Goal: Task Accomplishment & Management: Use online tool/utility

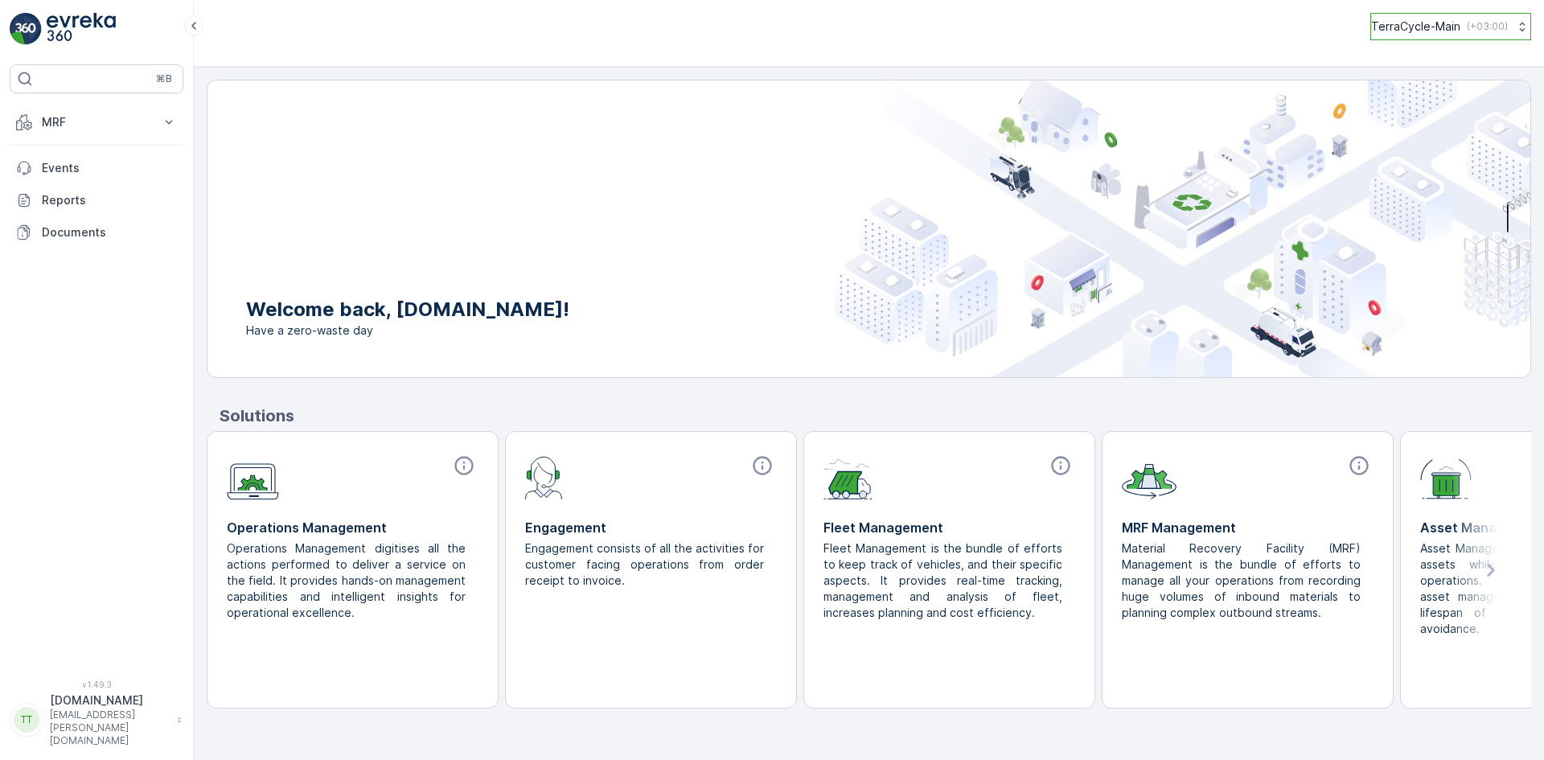
click at [1381, 38] on button "TerraCycle-Main ( +03:00 )" at bounding box center [1450, 26] width 161 height 27
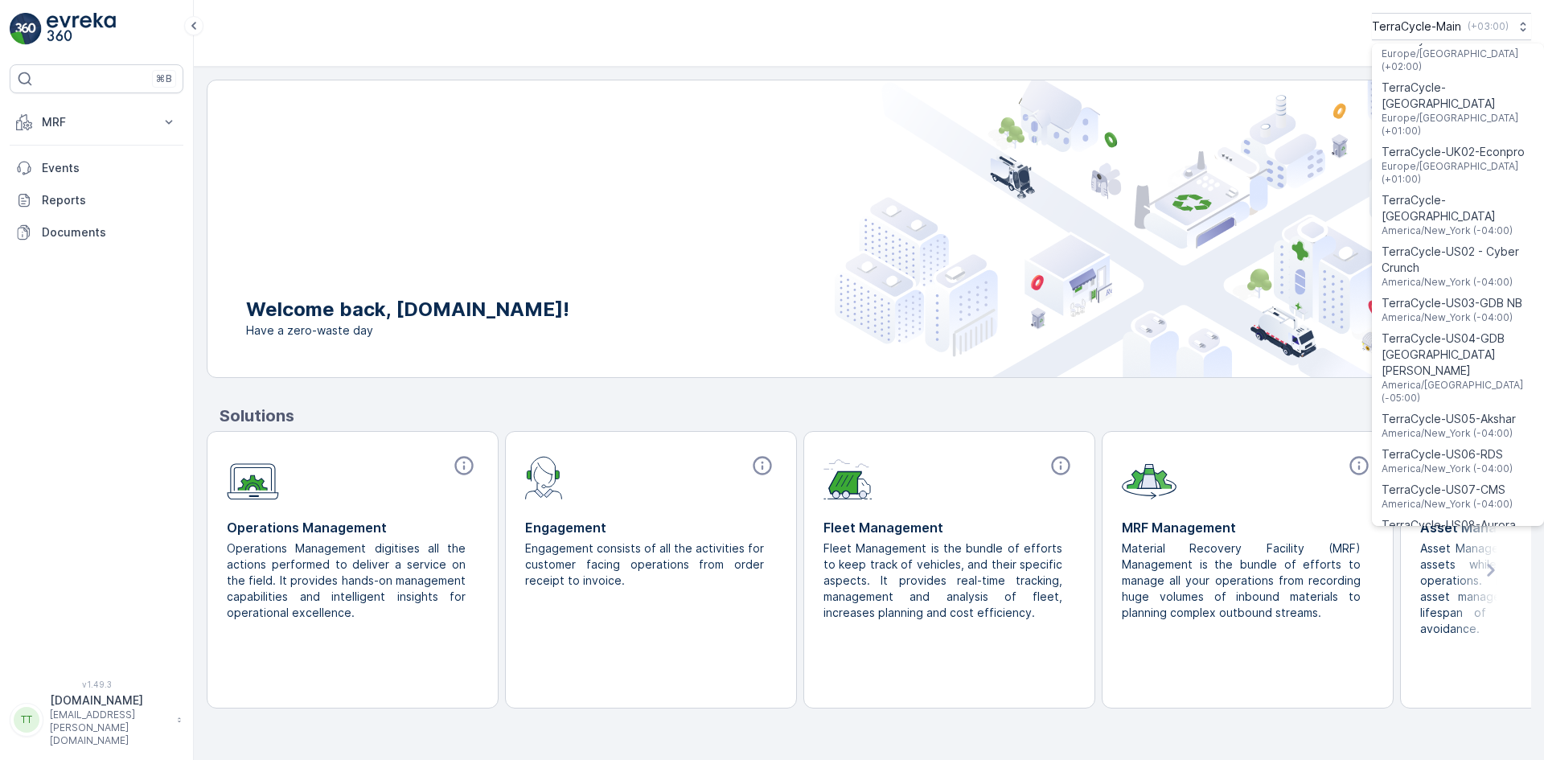
scroll to position [1284, 0]
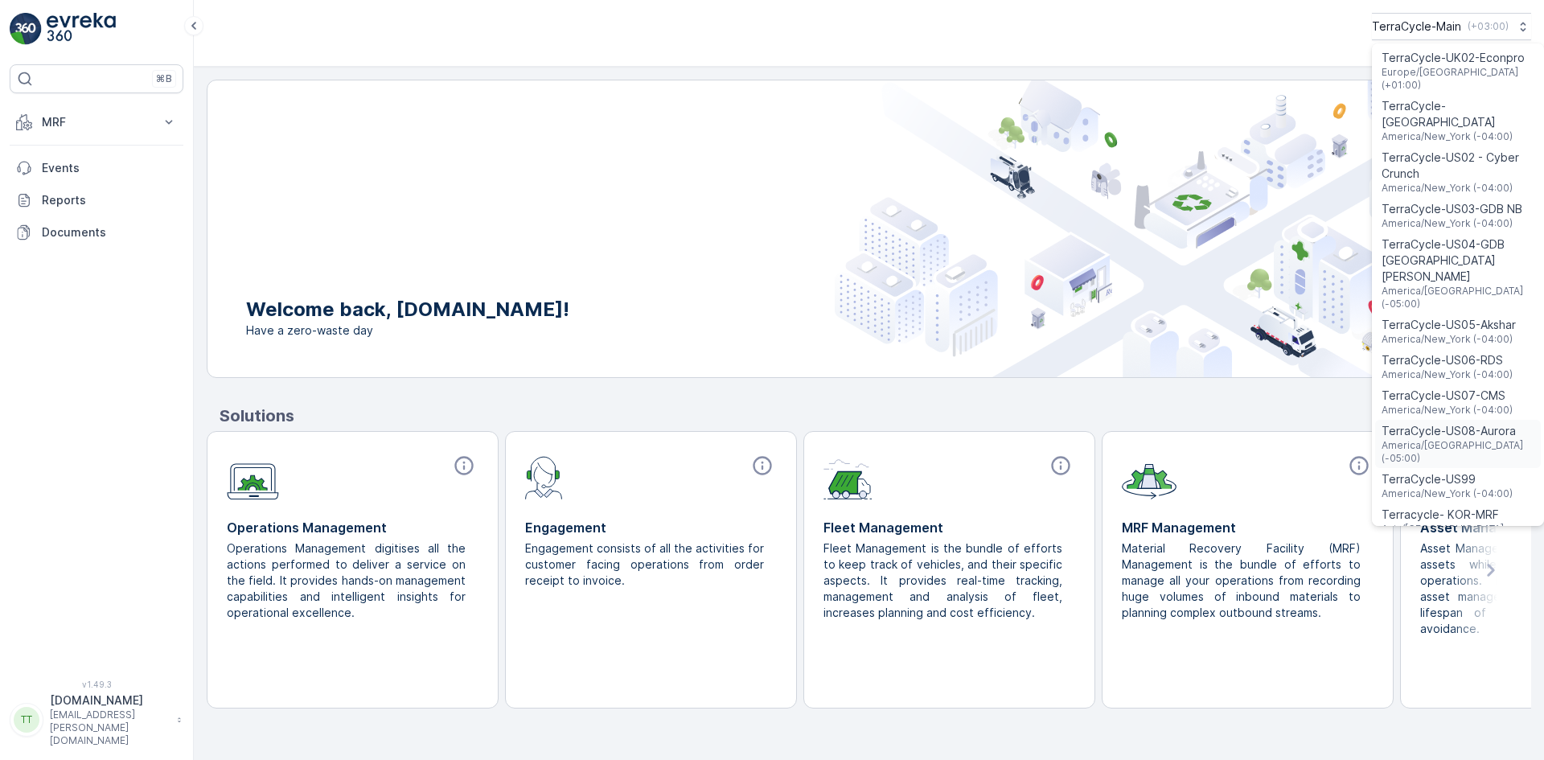
click at [1426, 423] on span "TerraCycle-US08-Aurora" at bounding box center [1458, 431] width 153 height 16
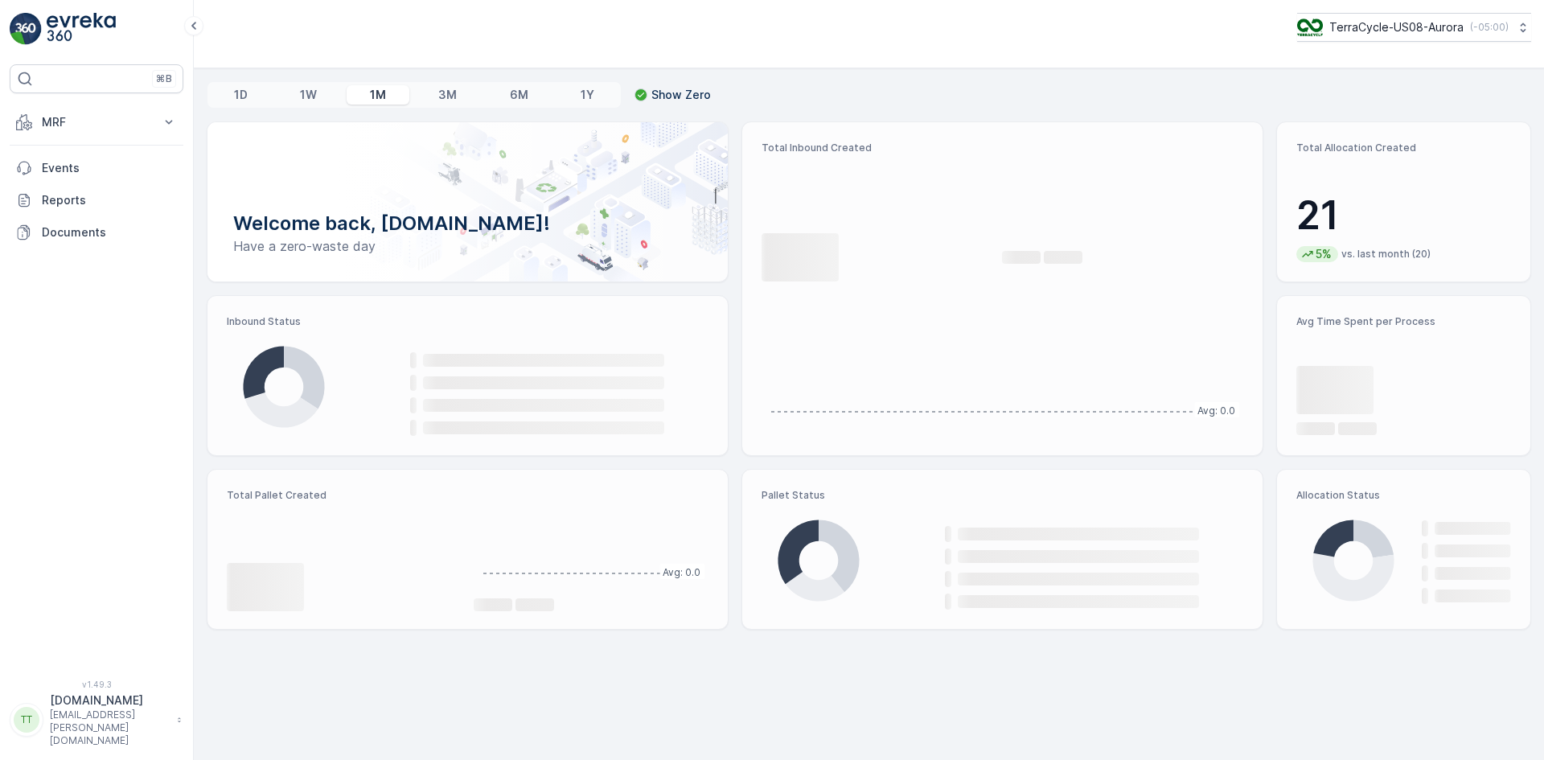
click at [62, 76] on div "⌘B" at bounding box center [97, 78] width 174 height 29
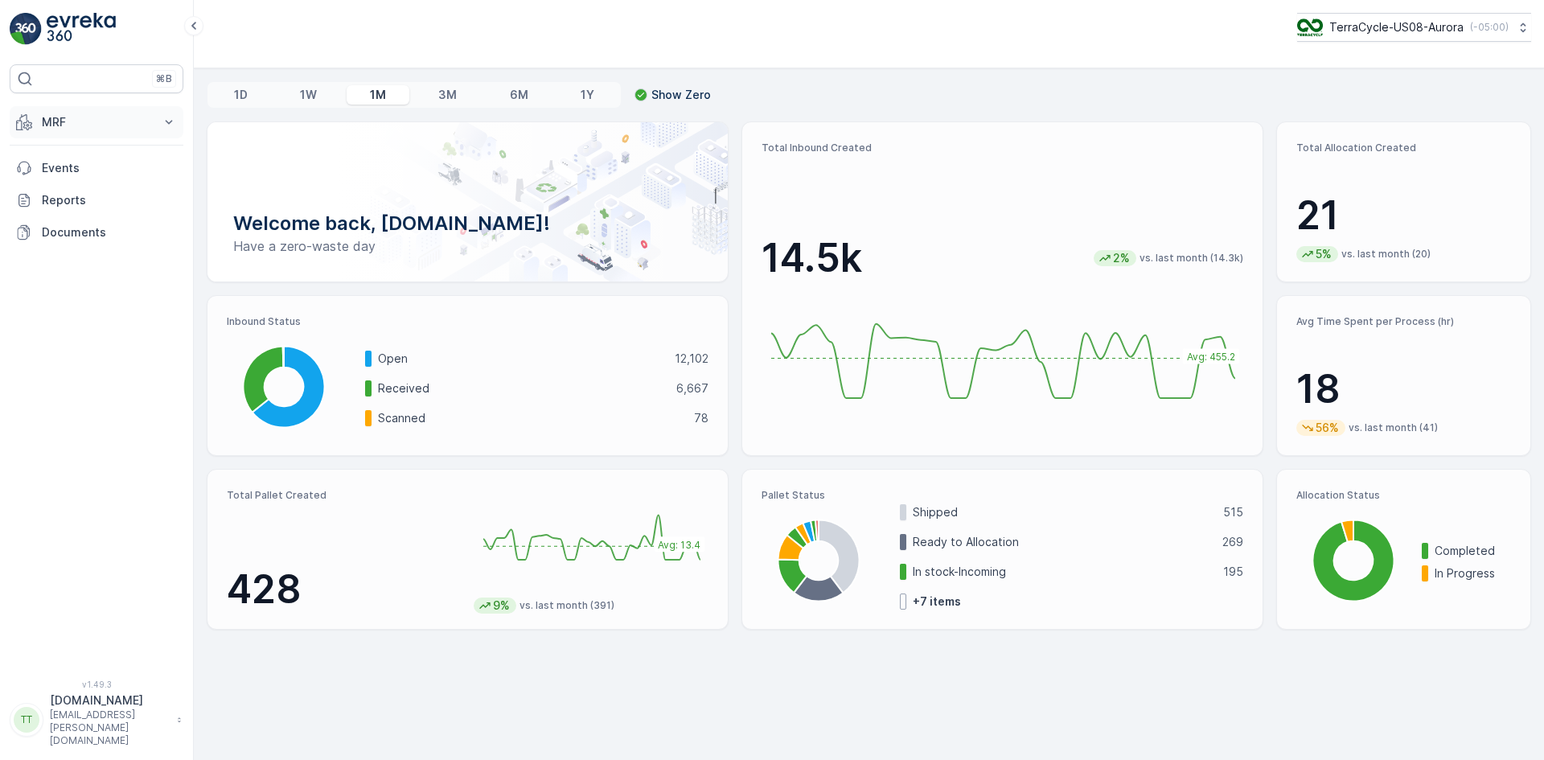
click at [79, 113] on button "MRF" at bounding box center [97, 122] width 174 height 32
click at [80, 170] on p "Inbound" at bounding box center [62, 172] width 43 height 16
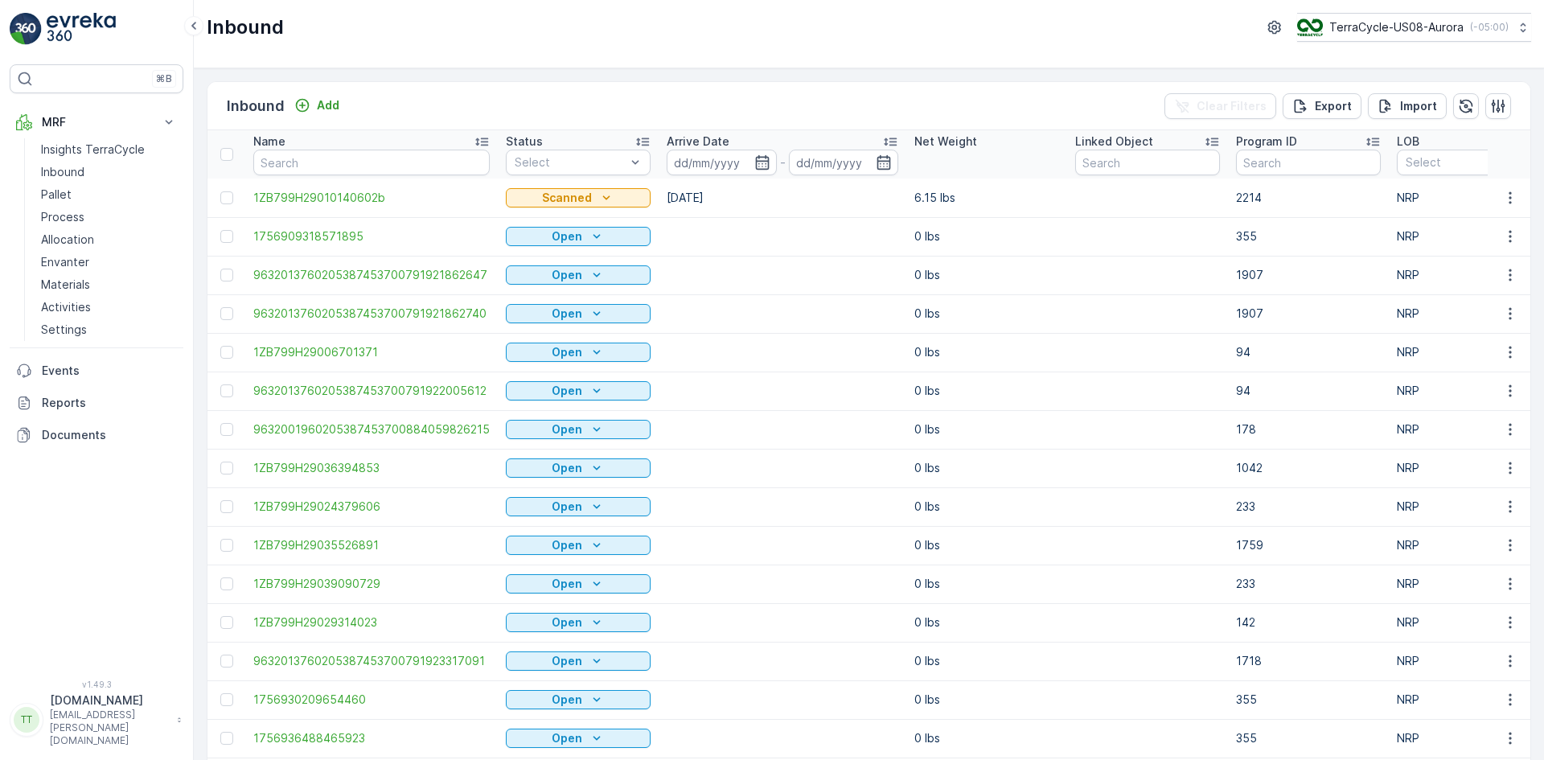
click at [571, 242] on p "Open" at bounding box center [567, 236] width 31 height 16
click at [524, 309] on span "Received" at bounding box center [536, 306] width 51 height 16
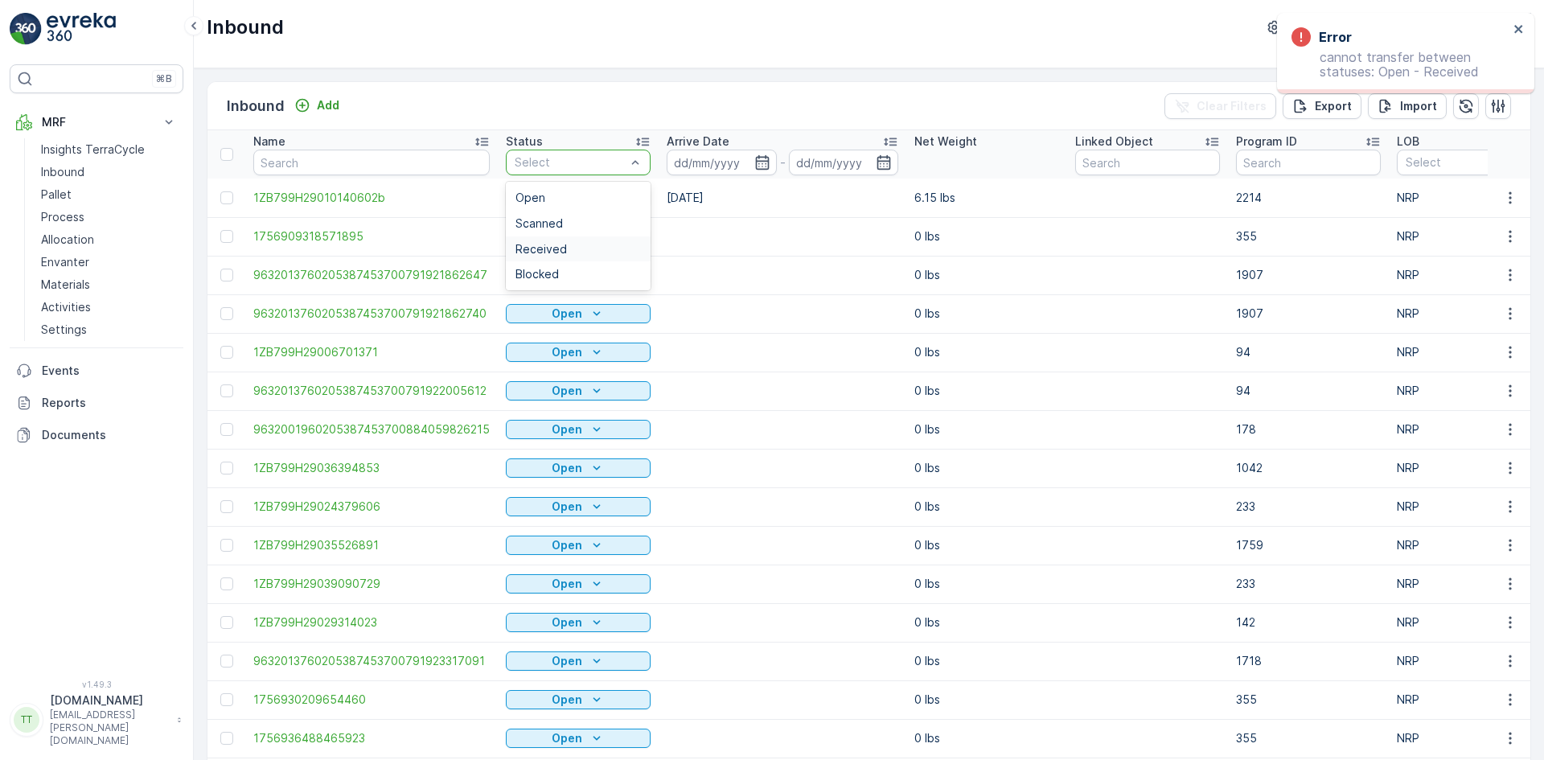
click at [580, 244] on div "Received" at bounding box center [577, 249] width 125 height 13
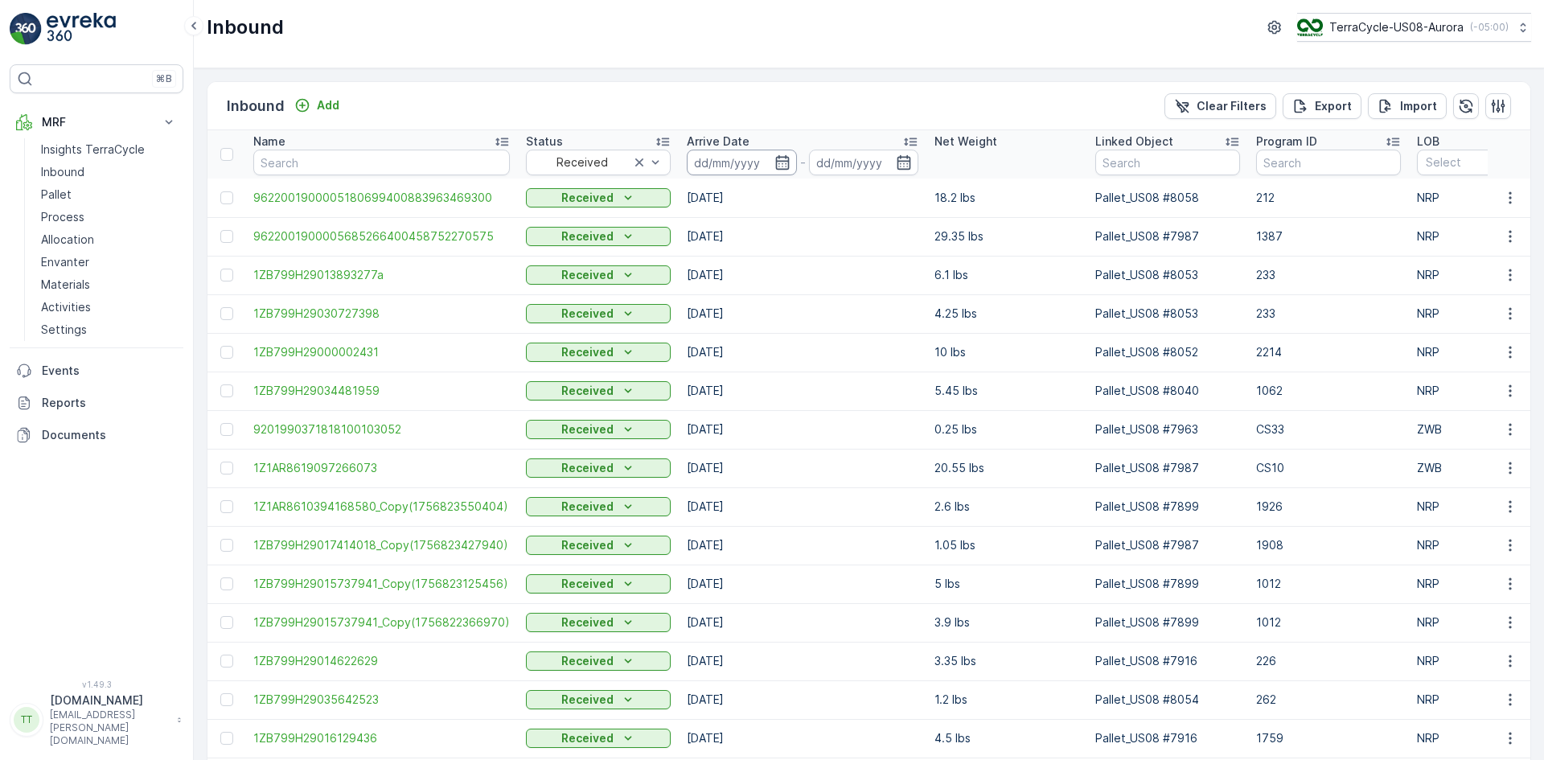
click at [744, 162] on input at bounding box center [742, 163] width 110 height 26
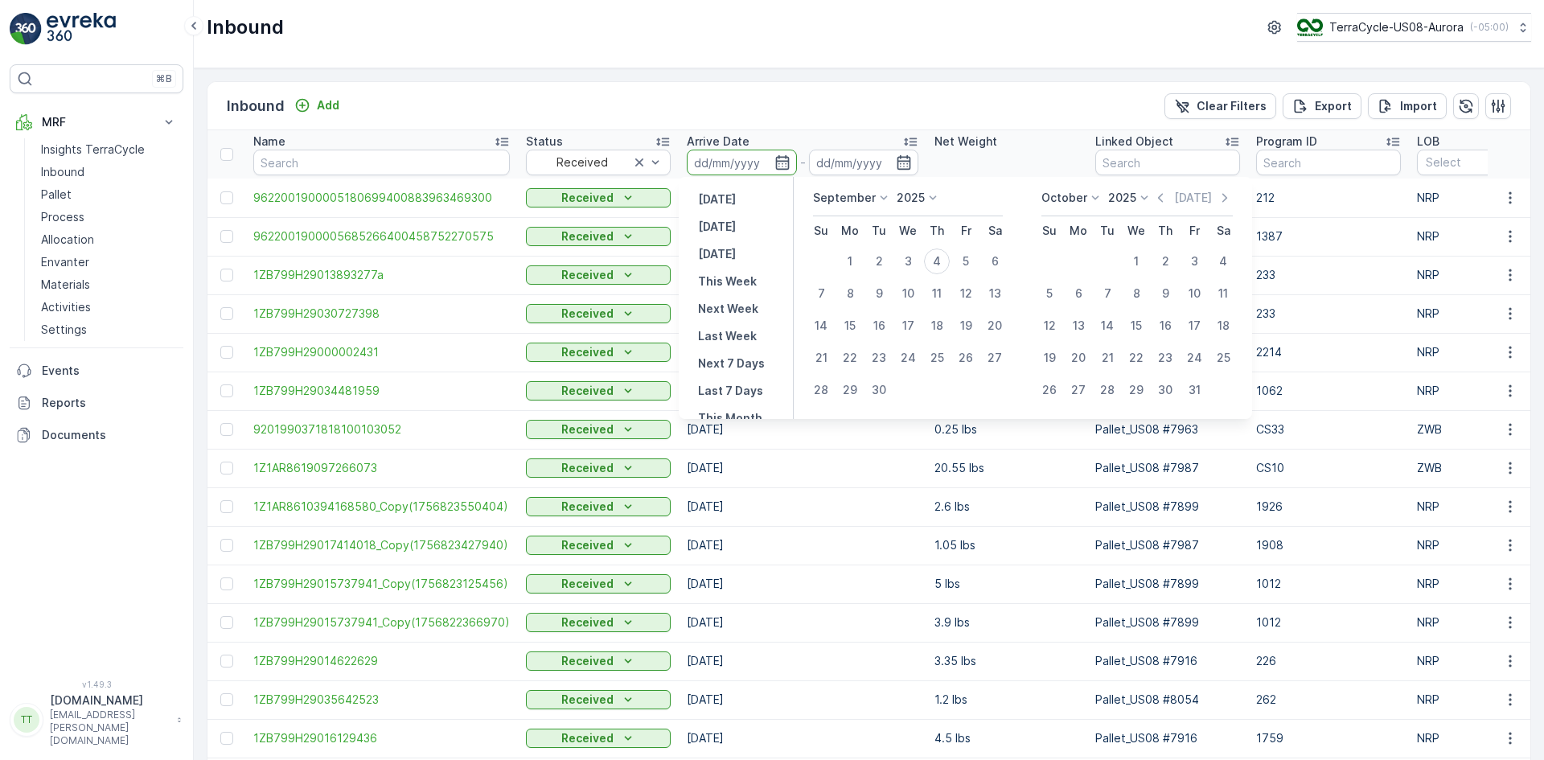
click at [783, 170] on input at bounding box center [742, 163] width 110 height 26
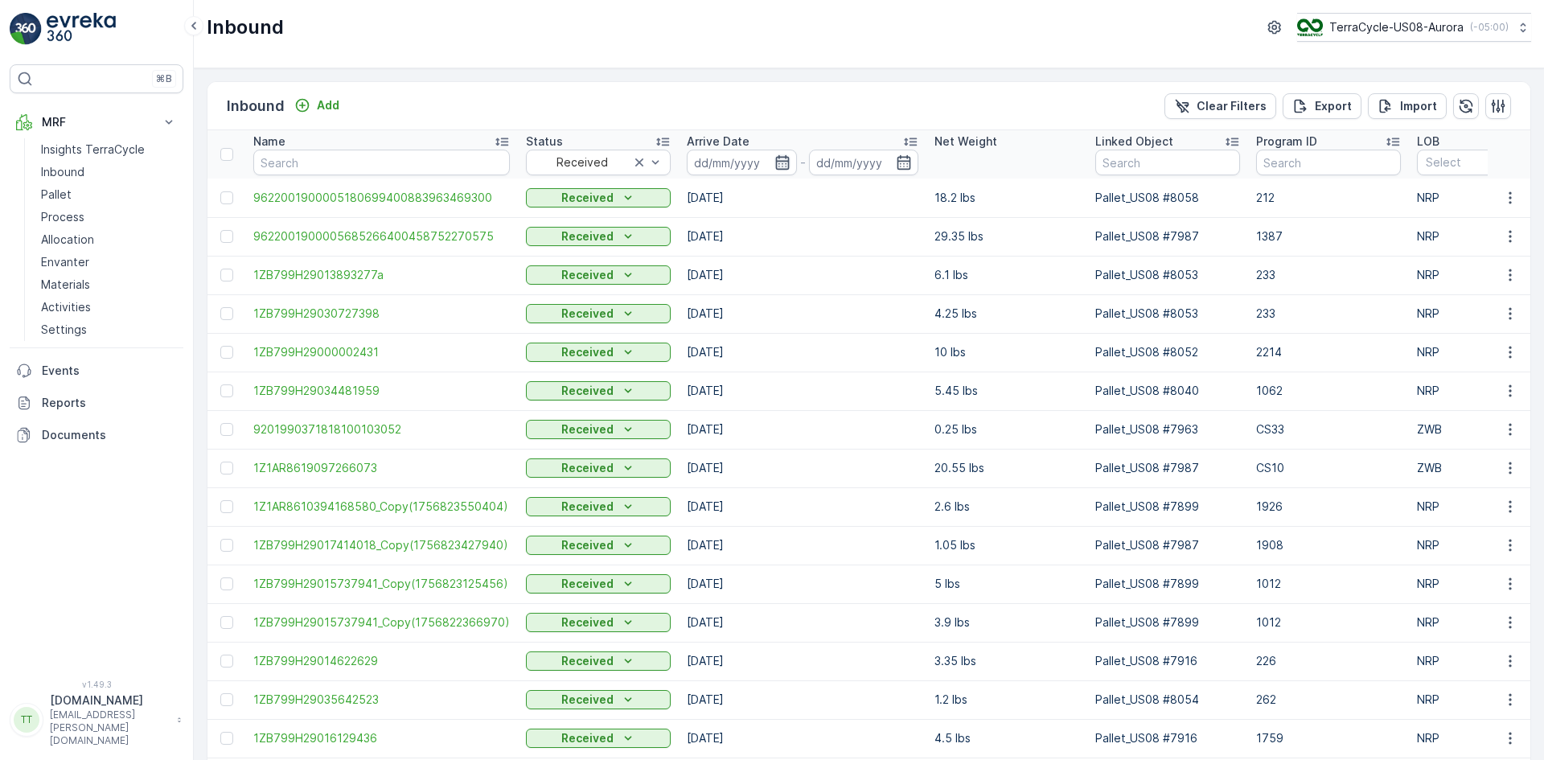
click at [778, 166] on icon "button" at bounding box center [782, 162] width 16 height 16
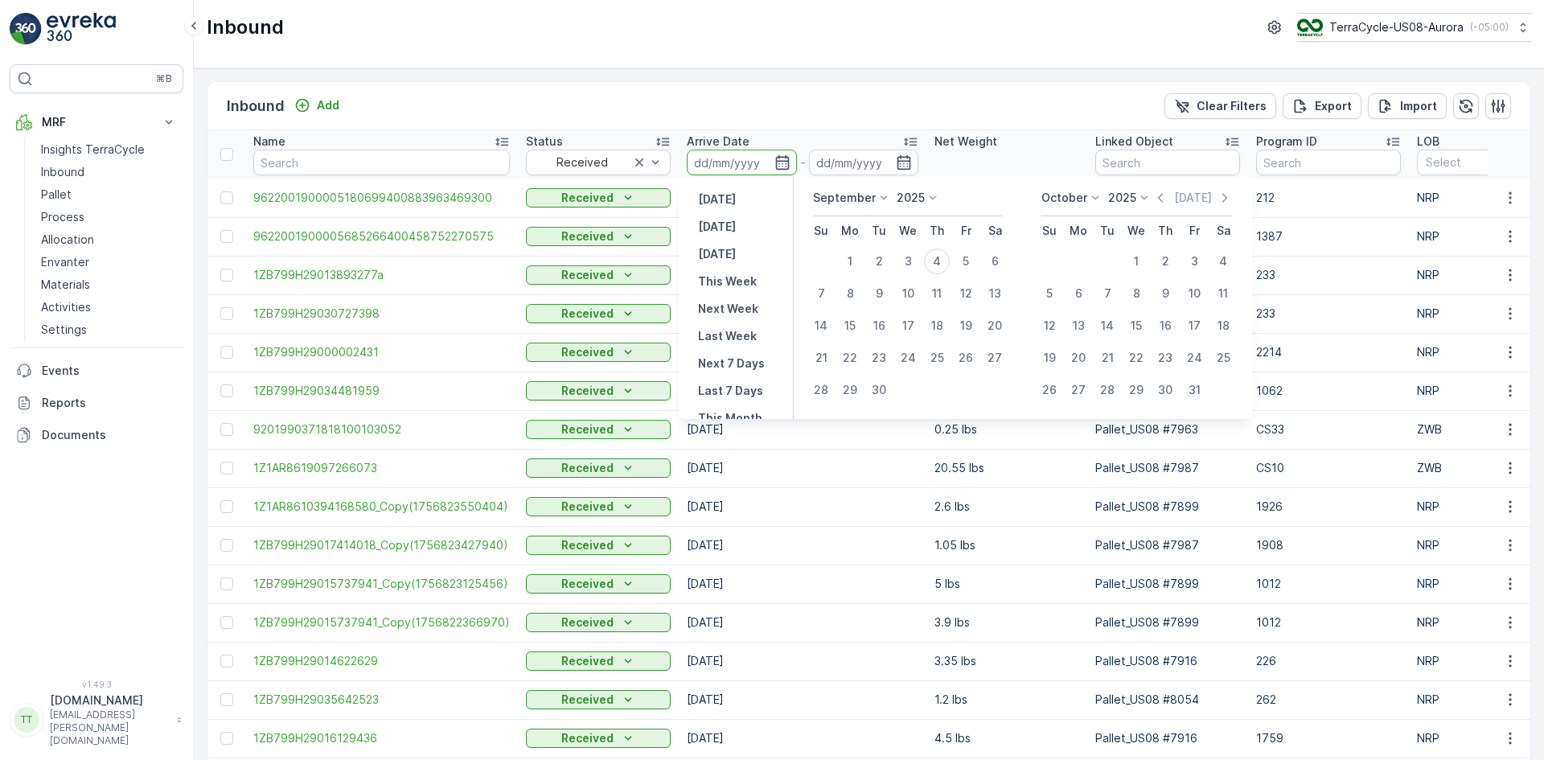
click at [879, 199] on icon at bounding box center [884, 198] width 16 height 16
click at [840, 265] on div "August" at bounding box center [841, 255] width 51 height 23
click at [970, 254] on div "1" at bounding box center [966, 261] width 26 height 26
type input "01.08.2025"
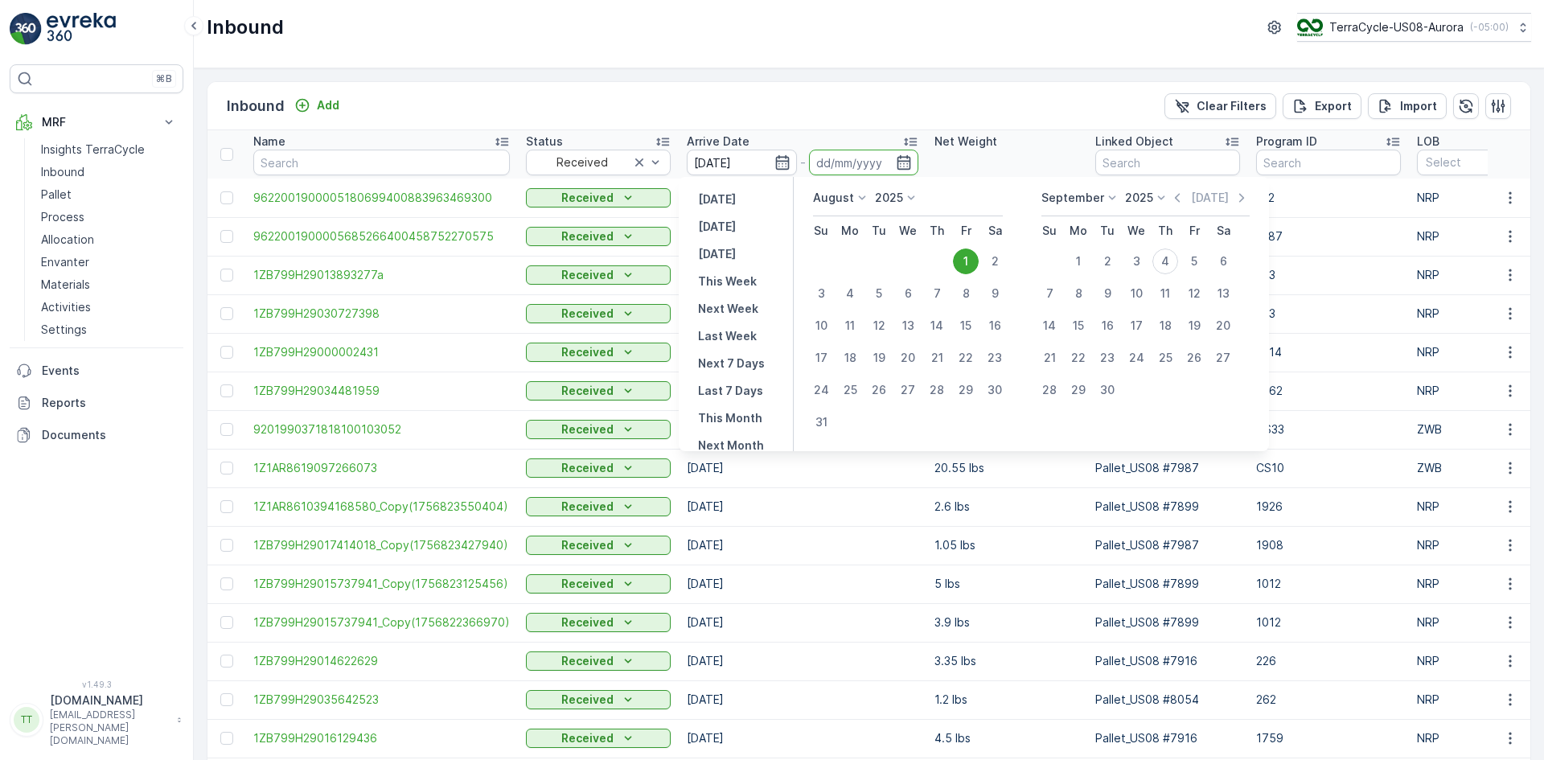
click at [819, 422] on div "31" at bounding box center [821, 422] width 26 height 26
type input "31.08.2025"
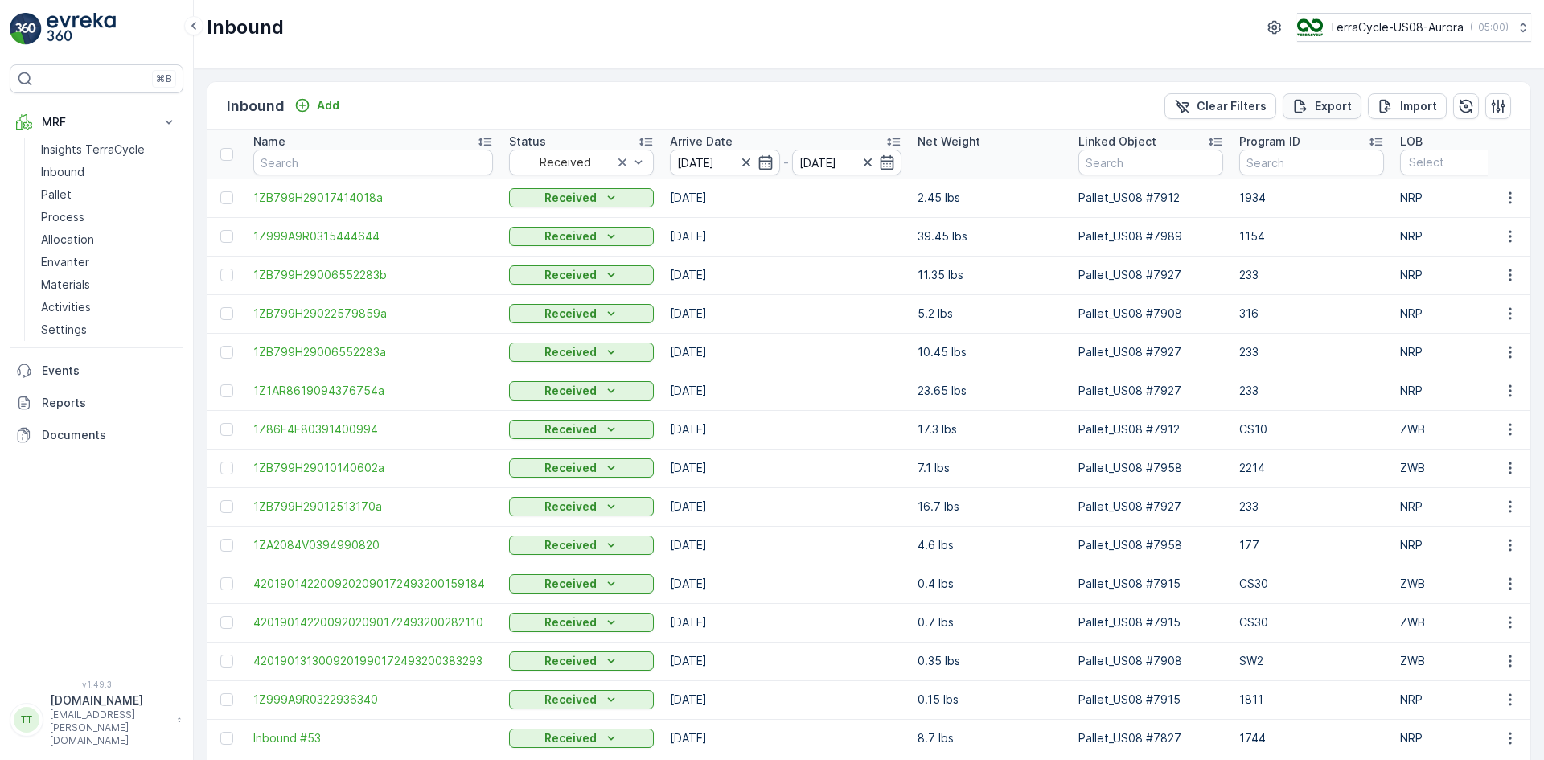
click at [1352, 105] on button "Export" at bounding box center [1322, 106] width 79 height 26
click at [1341, 85] on span "reports" at bounding box center [1414, 87] width 189 height 17
click at [1332, 85] on span "reports" at bounding box center [1414, 87] width 189 height 17
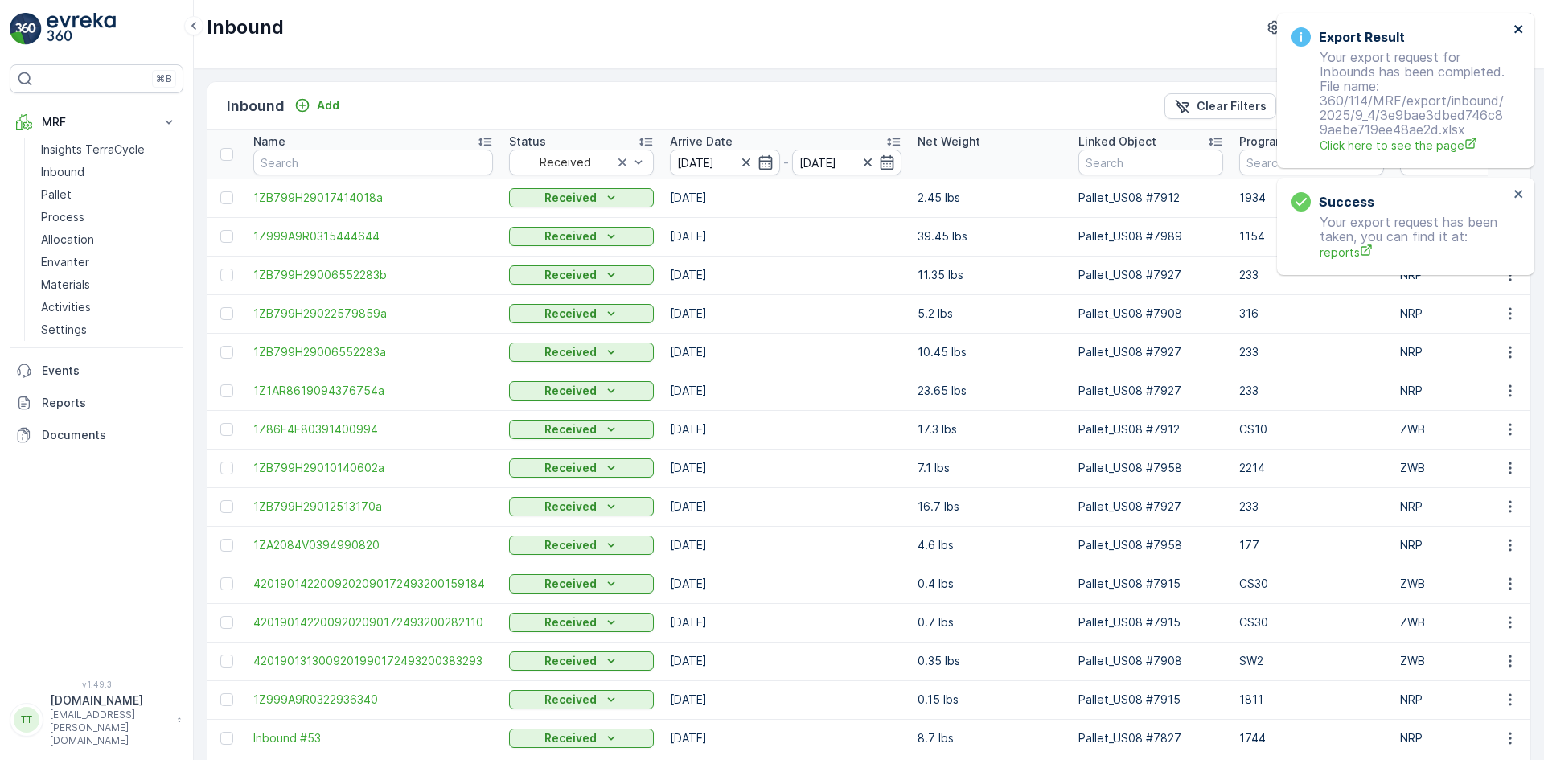
click at [1518, 30] on icon "close" at bounding box center [1518, 29] width 8 height 8
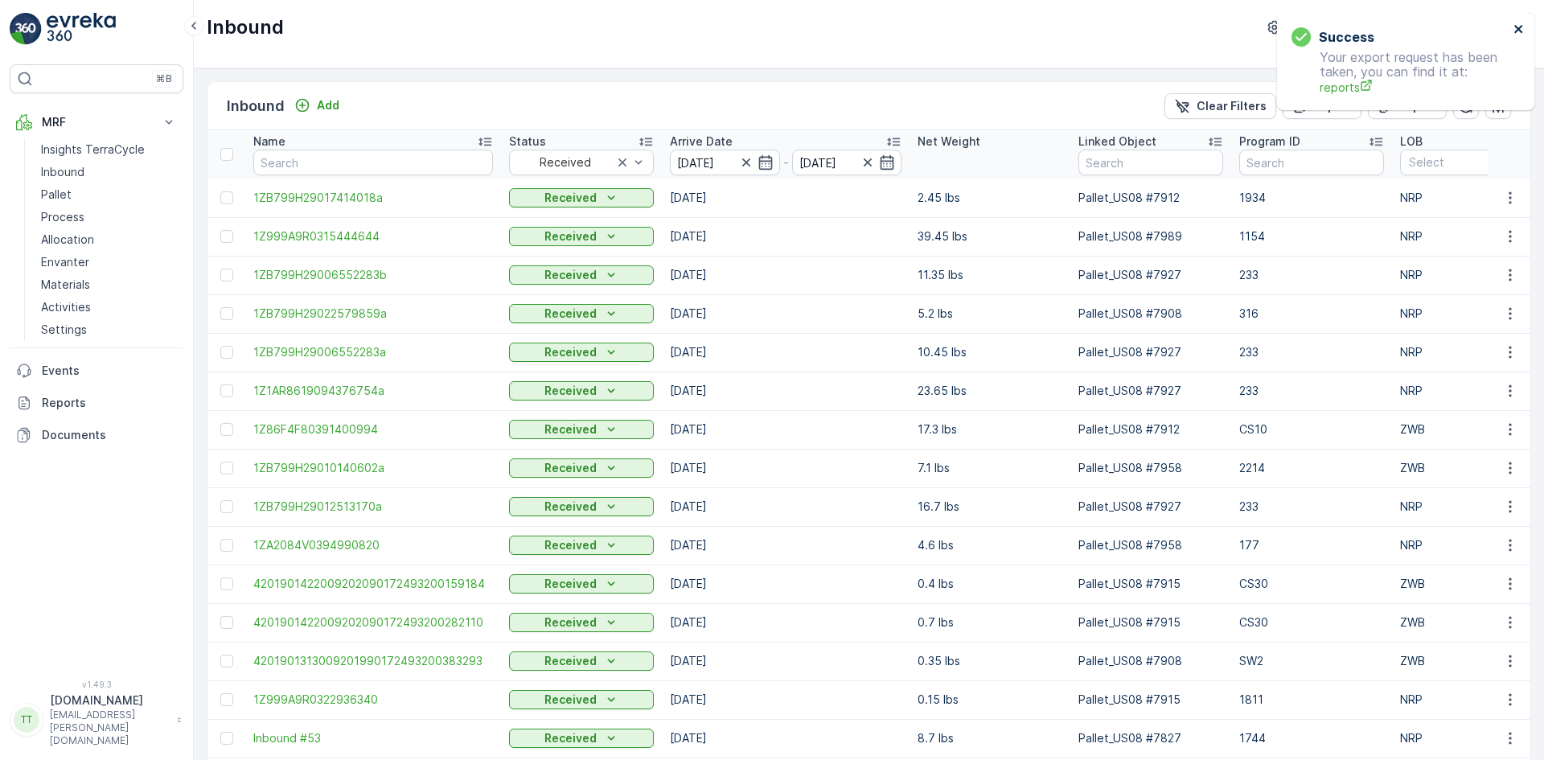
click at [1518, 27] on icon "close" at bounding box center [1518, 29] width 11 height 13
click at [836, 158] on input "31.08.2025" at bounding box center [847, 163] width 110 height 26
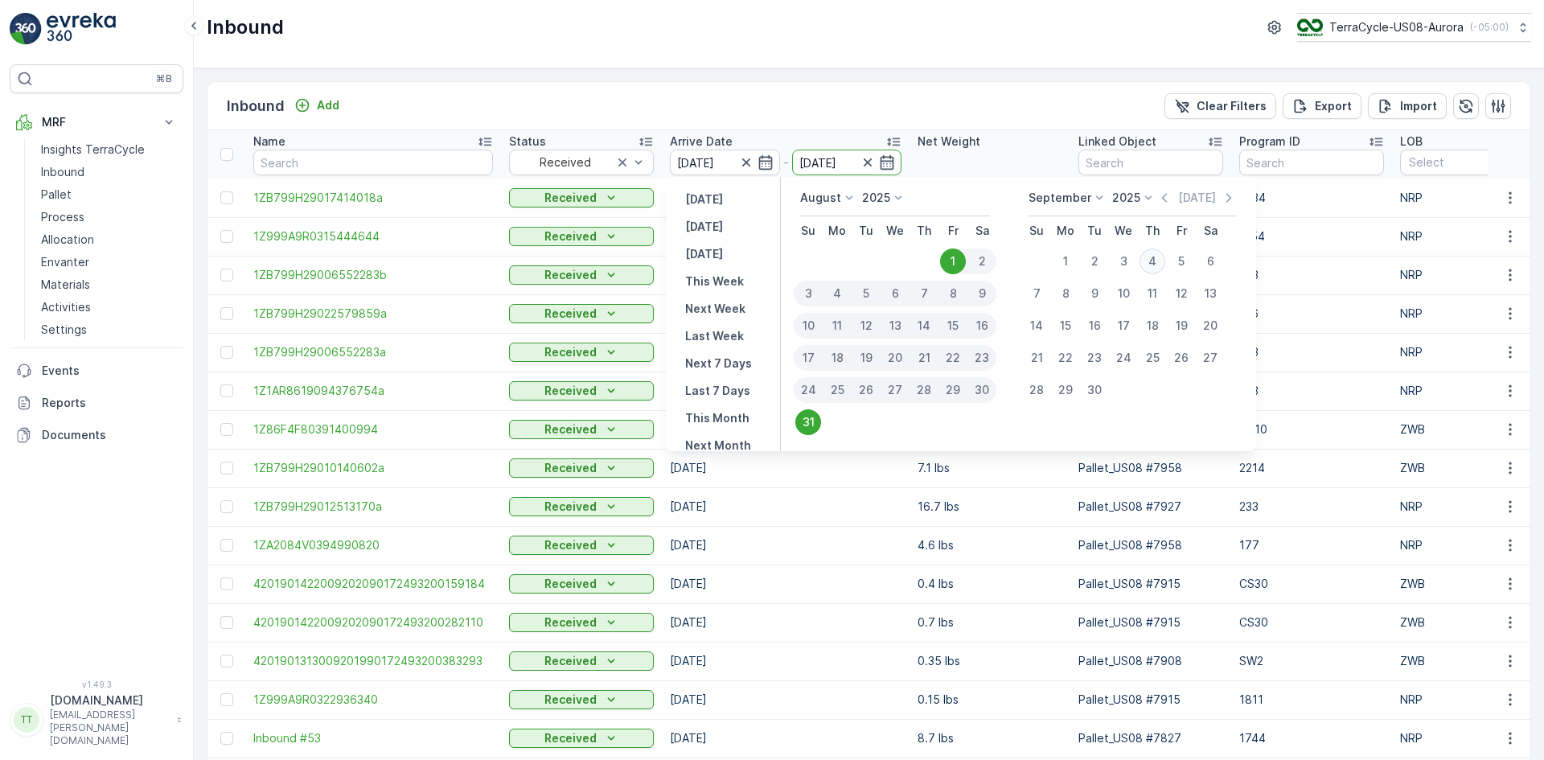
click at [1148, 259] on div "4" at bounding box center [1152, 261] width 26 height 26
type input "04.09.2025"
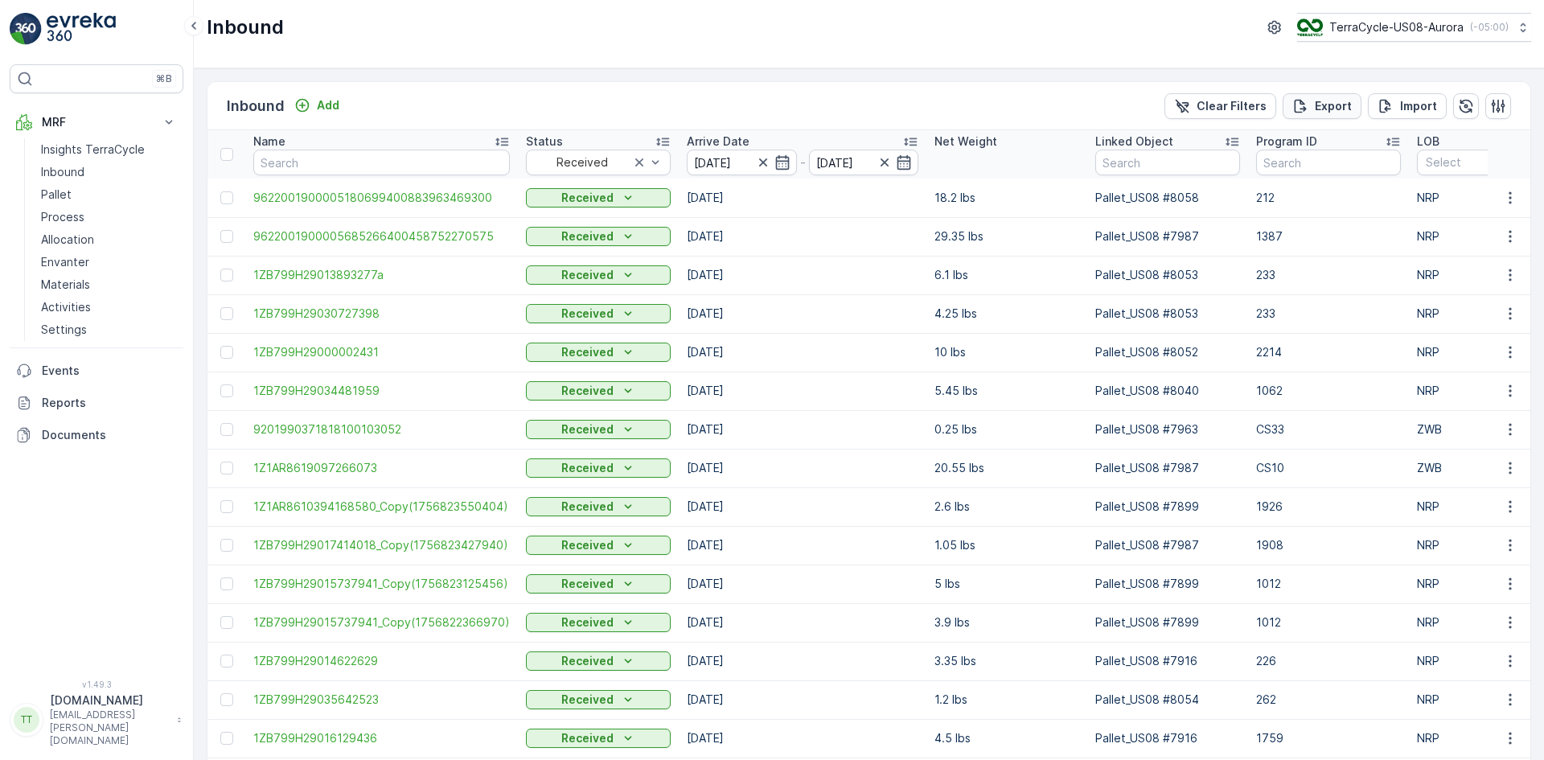
click at [1334, 113] on p "Export" at bounding box center [1333, 106] width 37 height 16
click at [1325, 91] on span "reports" at bounding box center [1414, 87] width 189 height 17
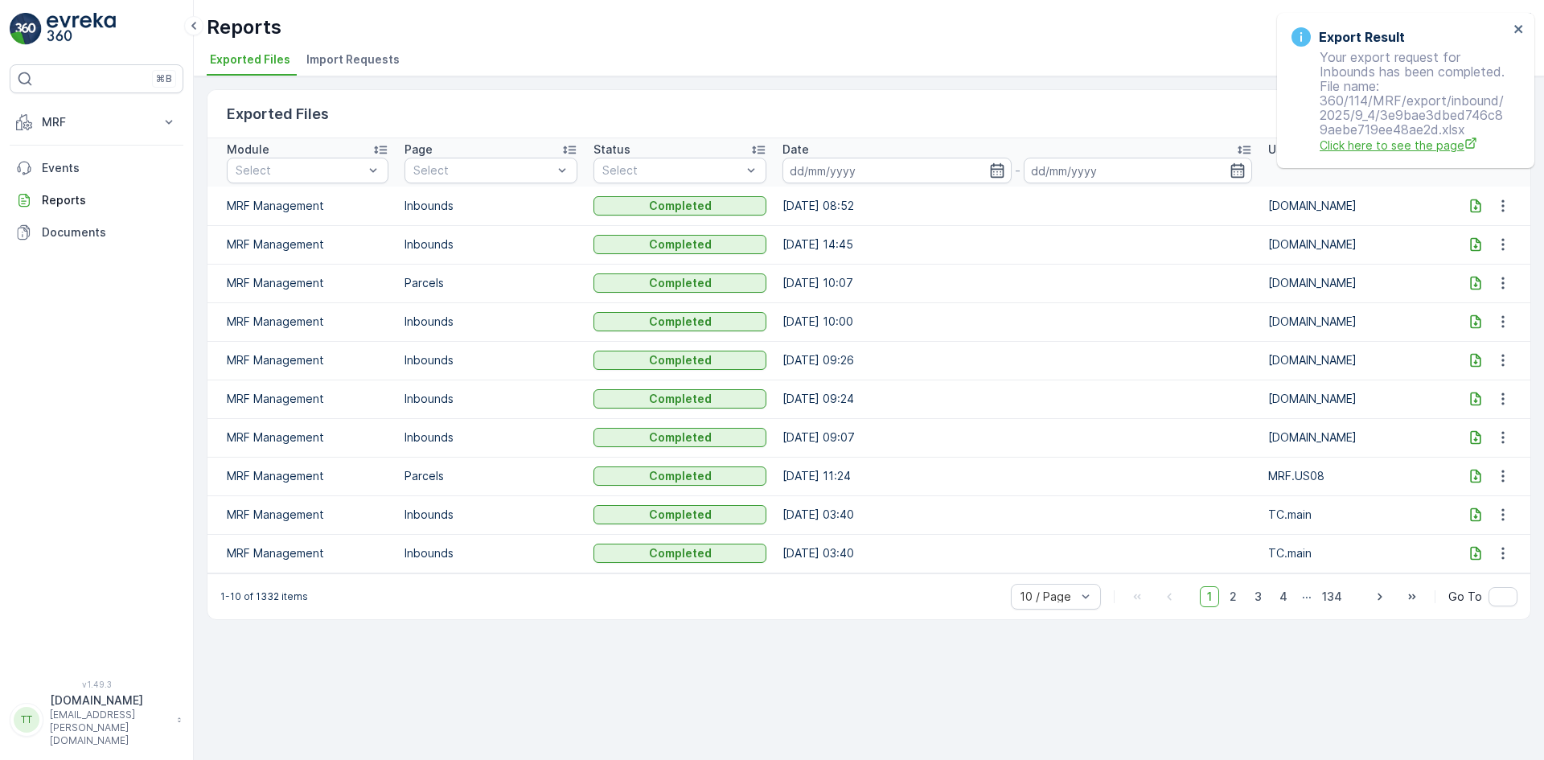
click at [1332, 147] on span "Click here to see the page" at bounding box center [1414, 145] width 189 height 17
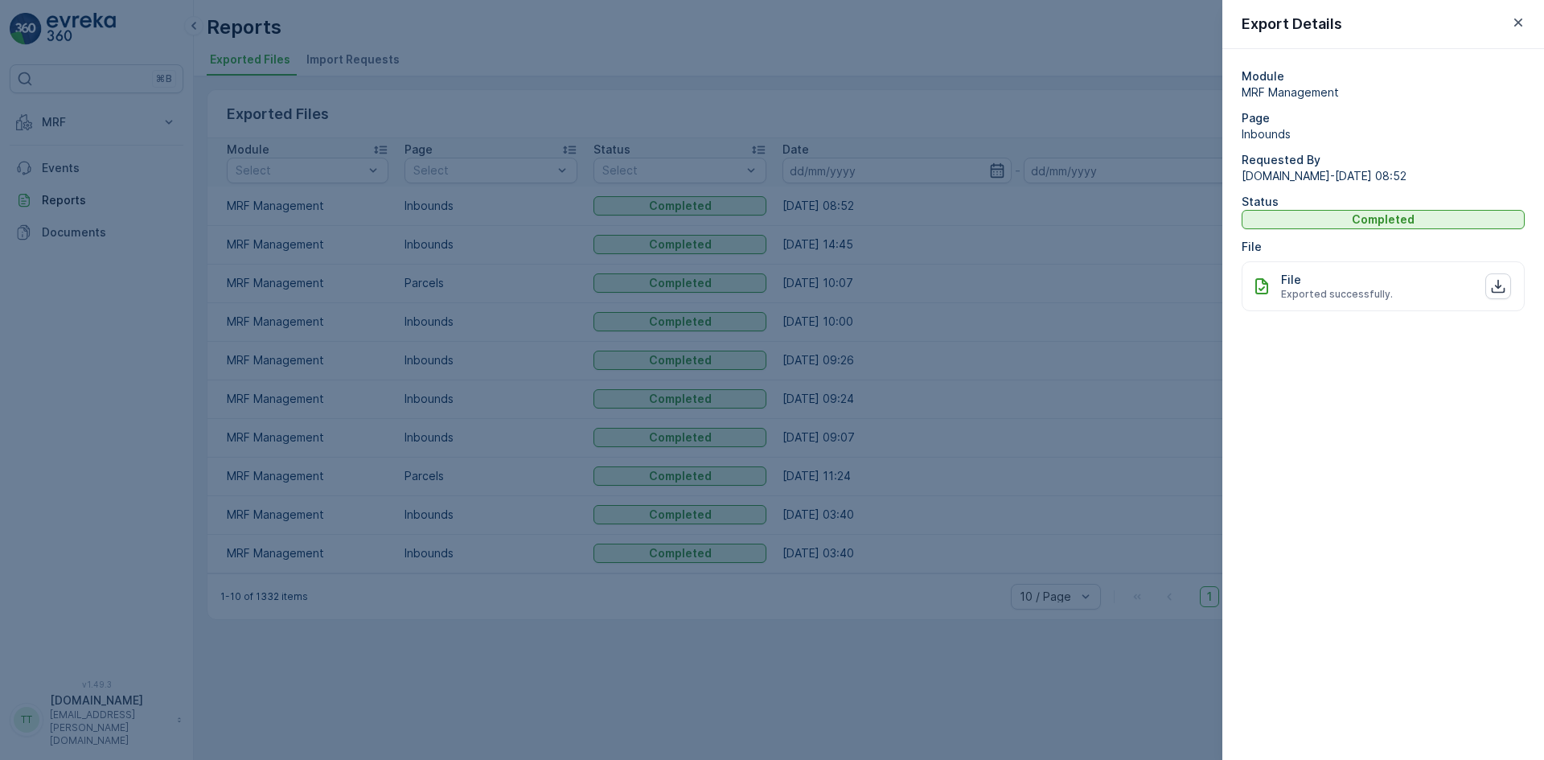
click at [1032, 207] on div at bounding box center [772, 380] width 1544 height 760
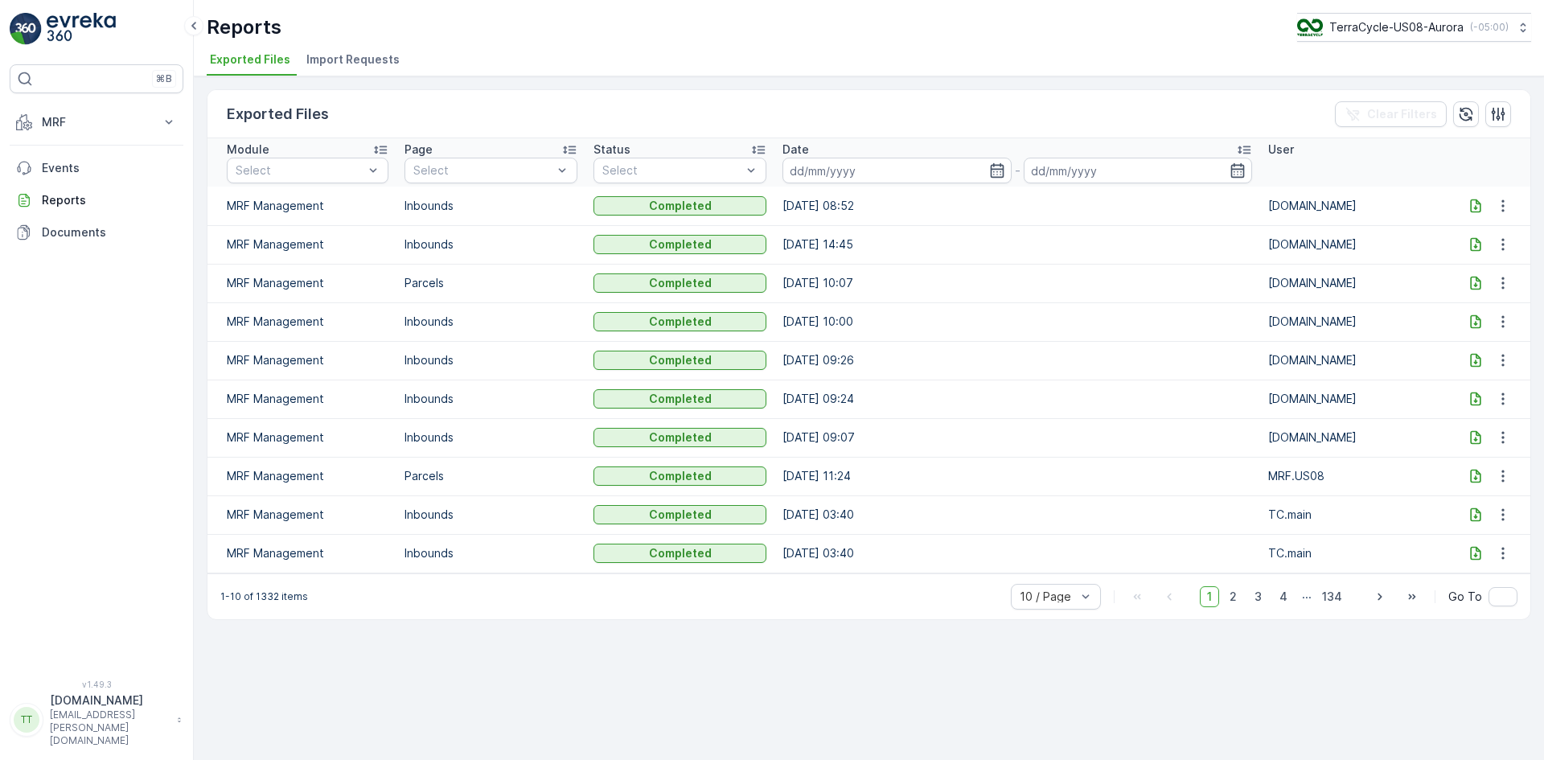
click at [1480, 206] on icon at bounding box center [1476, 206] width 10 height 14
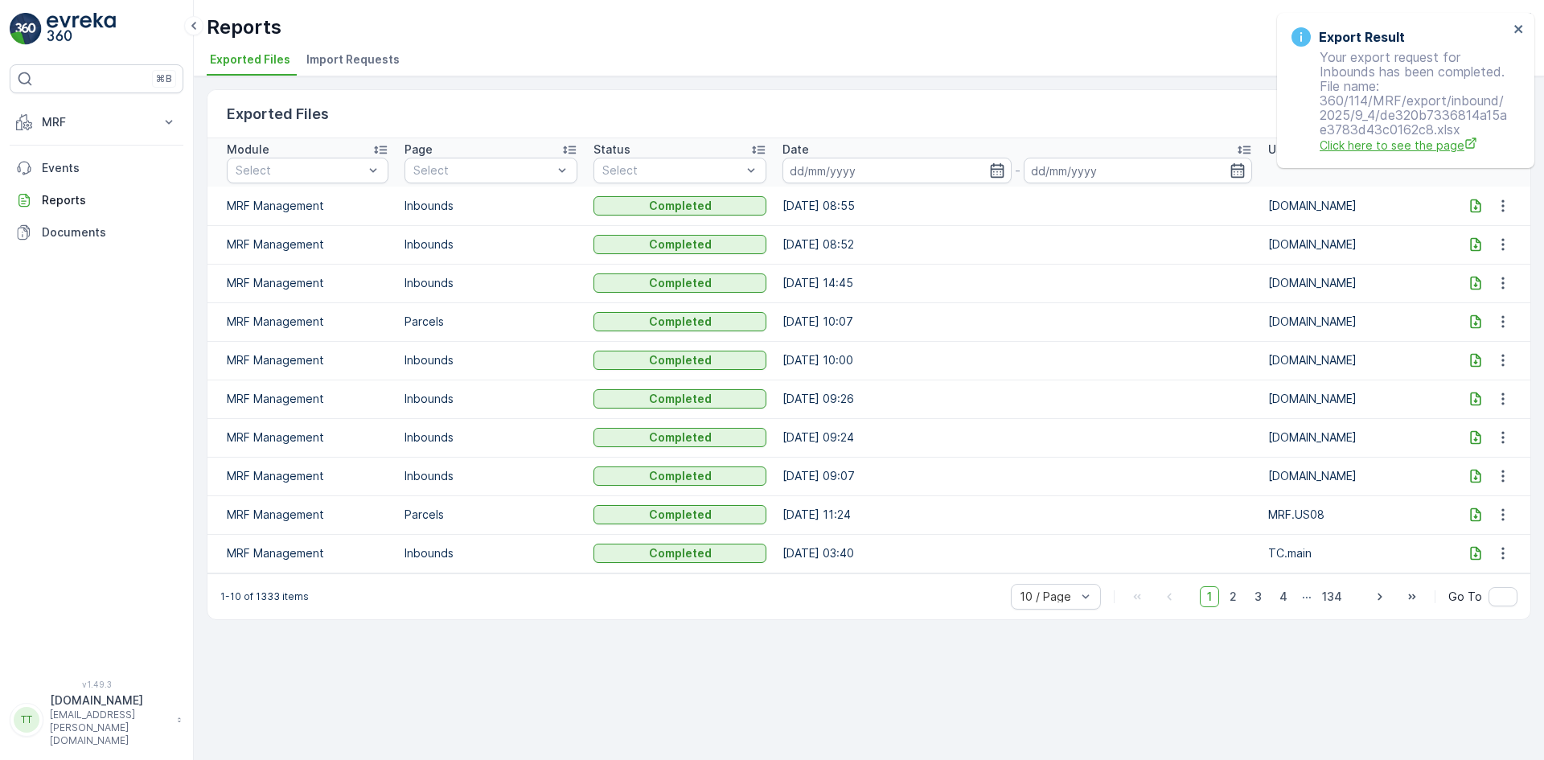
click at [1381, 148] on span "Click here to see the page" at bounding box center [1414, 145] width 189 height 17
click at [1473, 206] on icon at bounding box center [1476, 206] width 16 height 16
click at [1410, 143] on span "Click here to see the page" at bounding box center [1414, 145] width 189 height 17
click at [1472, 207] on icon at bounding box center [1476, 206] width 16 height 16
